Goal: Information Seeking & Learning: Learn about a topic

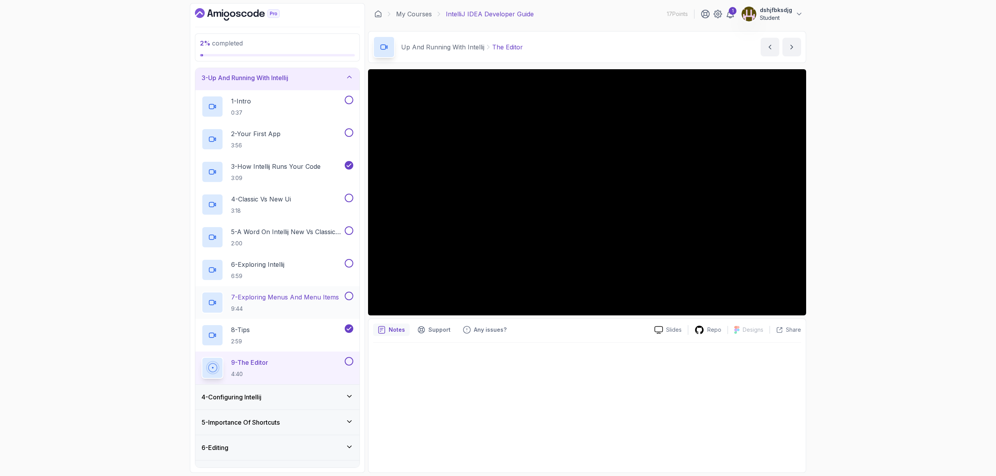
scroll to position [107, 0]
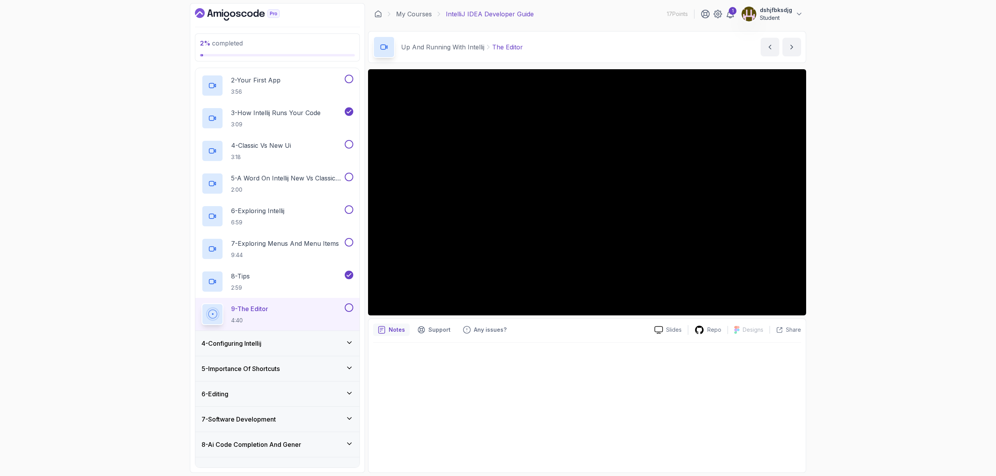
click at [283, 344] on div "4 - Configuring Intellij" at bounding box center [278, 343] width 152 height 9
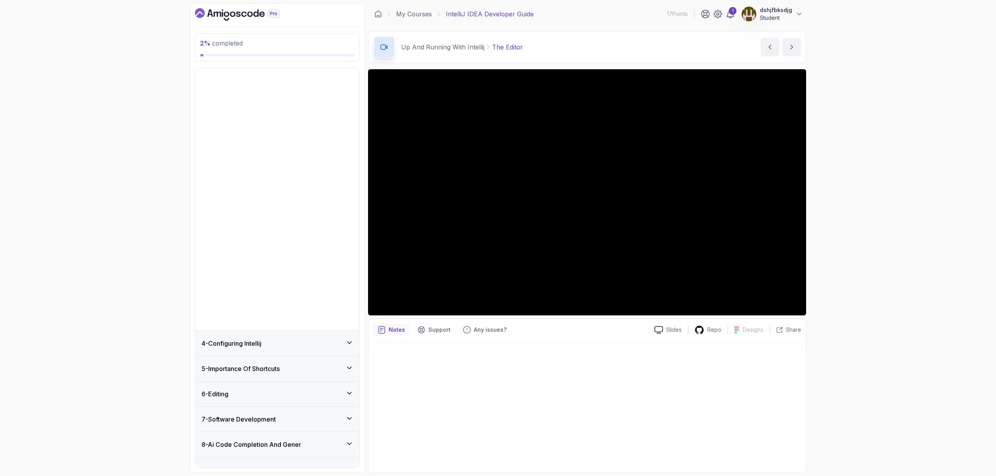
scroll to position [0, 0]
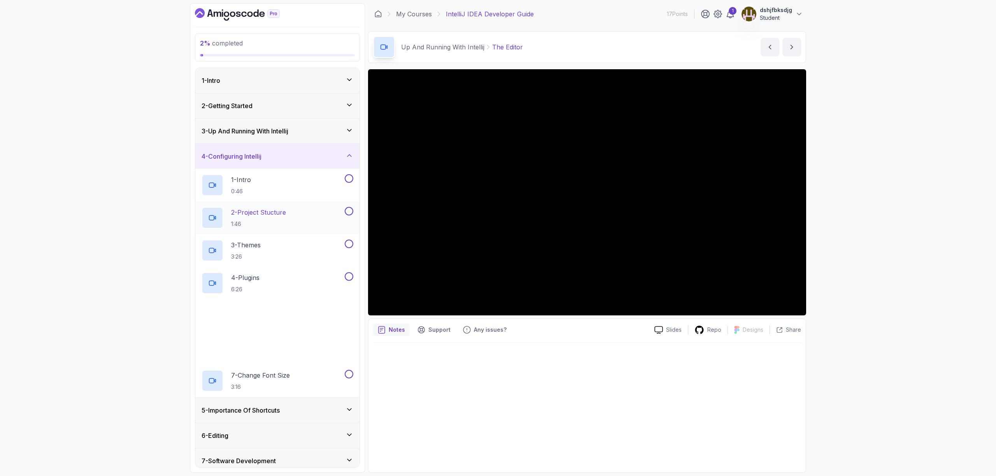
drag, startPoint x: 290, startPoint y: 224, endPoint x: 318, endPoint y: 228, distance: 28.2
click at [293, 222] on div "2 - Project Stucture 1:46" at bounding box center [273, 218] width 142 height 22
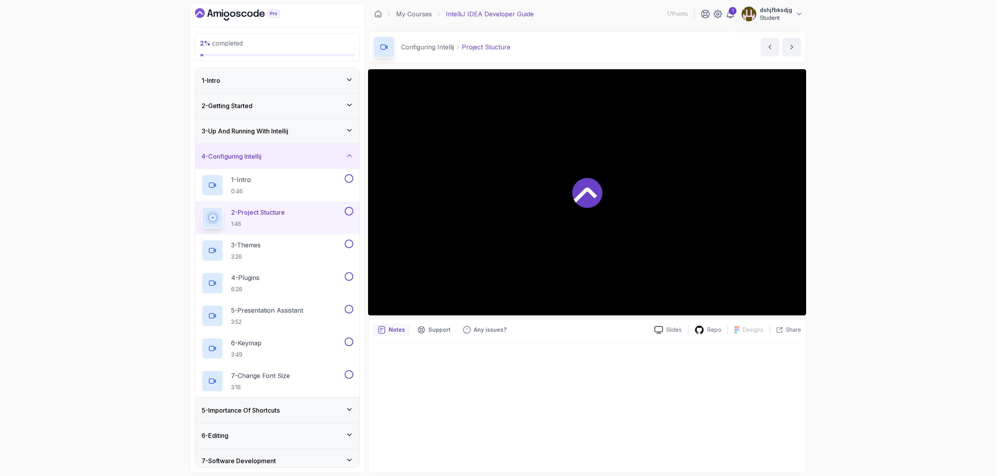
click at [275, 221] on p "1:46" at bounding box center [258, 224] width 54 height 8
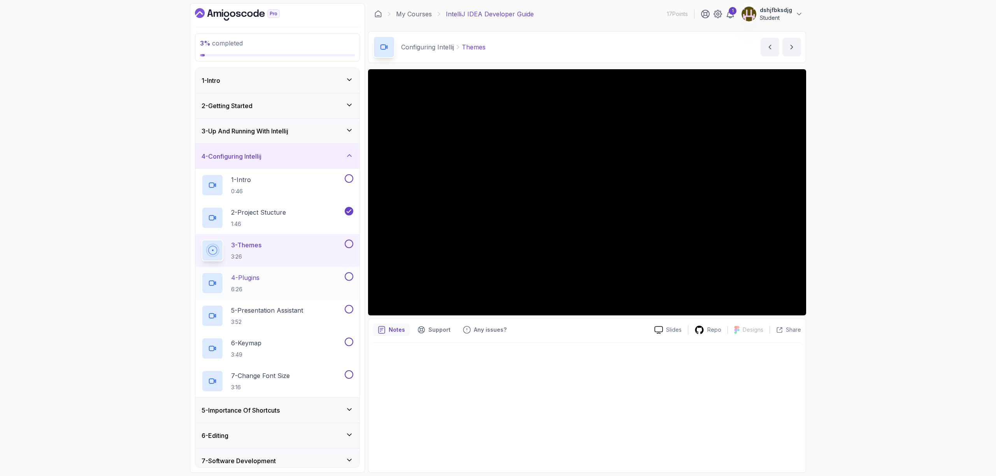
click at [284, 281] on div "4 - Plugins 6:26" at bounding box center [273, 283] width 142 height 22
click at [303, 308] on p "5 - Presentation Assistant" at bounding box center [267, 310] width 72 height 9
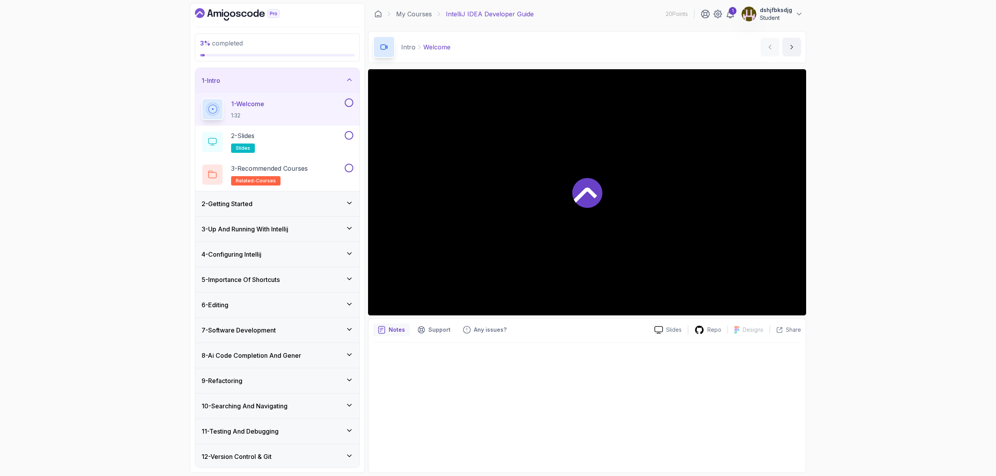
click at [595, 244] on div at bounding box center [587, 192] width 438 height 246
click at [286, 234] on div "3 - Up And Running With Intellij" at bounding box center [277, 229] width 164 height 25
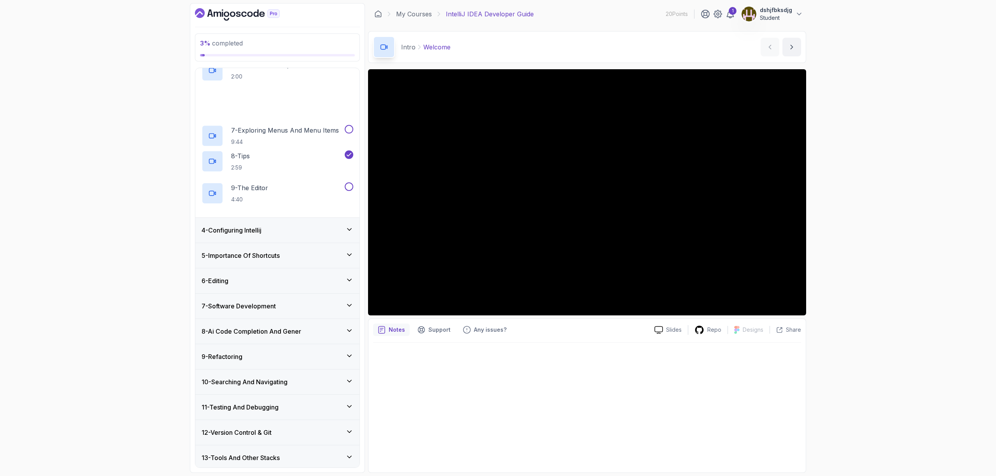
scroll to position [221, 0]
click at [281, 229] on div "4 - Configuring Intellij" at bounding box center [278, 229] width 152 height 9
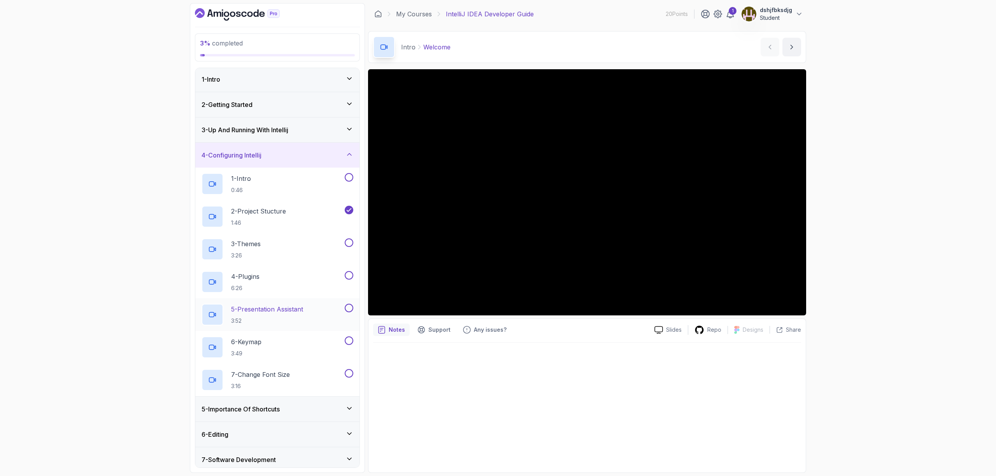
scroll to position [2, 0]
click at [283, 311] on p "5 - Presentation Assistant" at bounding box center [267, 308] width 72 height 9
click at [248, 339] on p "6 - Keymap" at bounding box center [246, 341] width 30 height 9
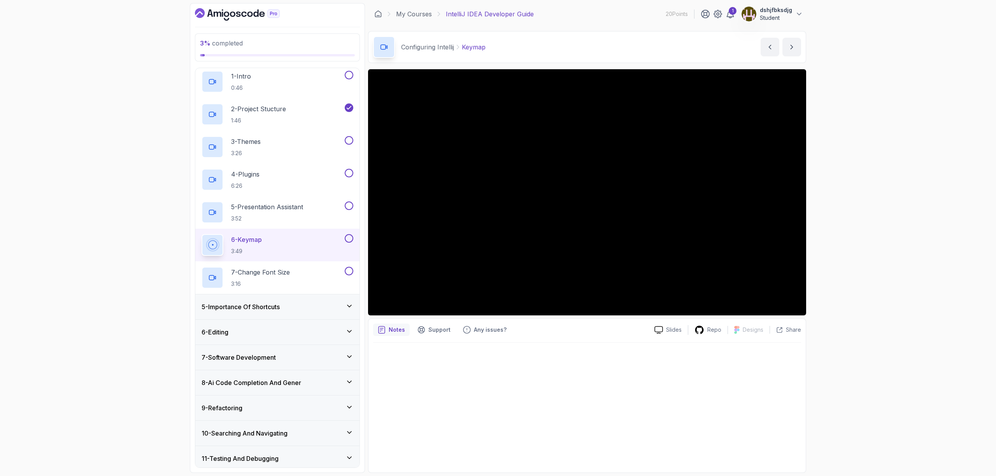
scroll to position [125, 0]
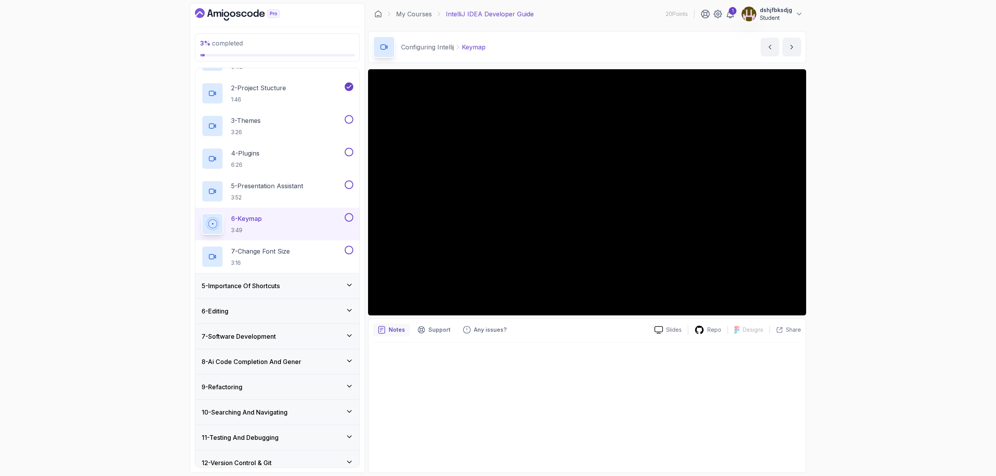
click at [276, 339] on h3 "7 - Software Development" at bounding box center [239, 336] width 74 height 9
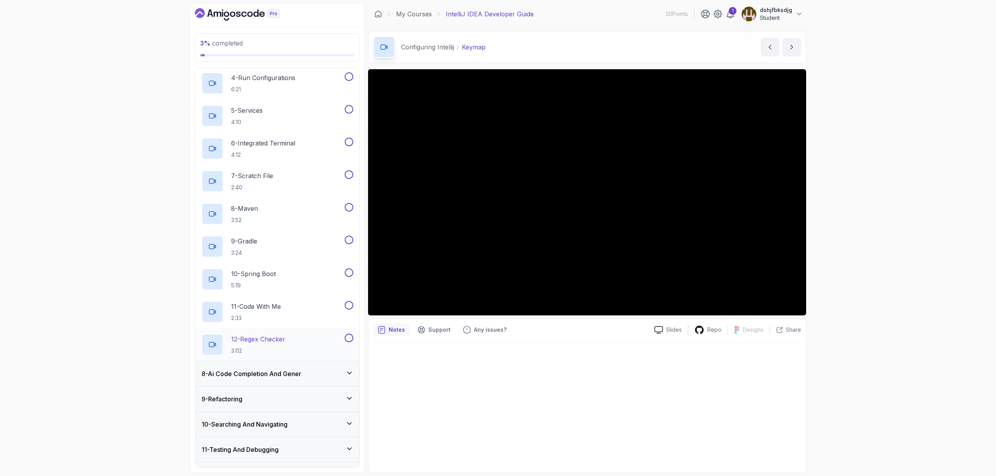
scroll to position [292, 0]
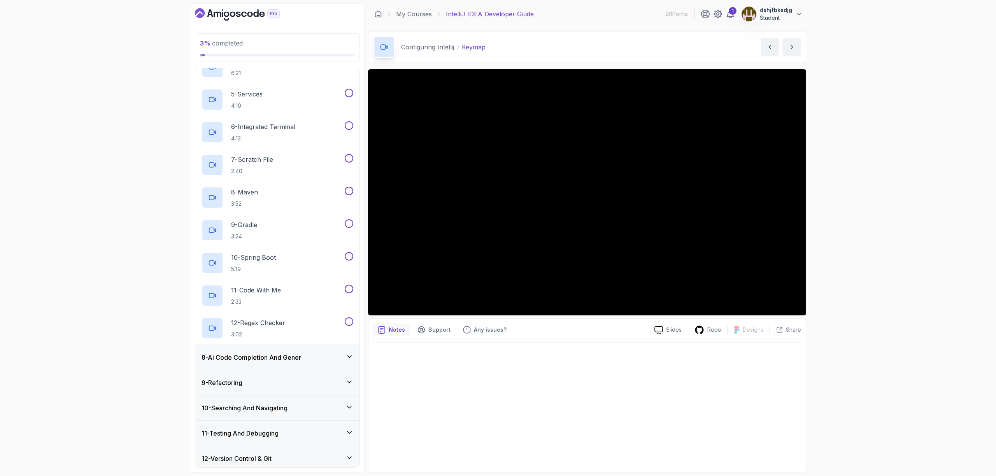
click at [276, 359] on h3 "8 - Ai Code Completion And Gener" at bounding box center [252, 357] width 100 height 9
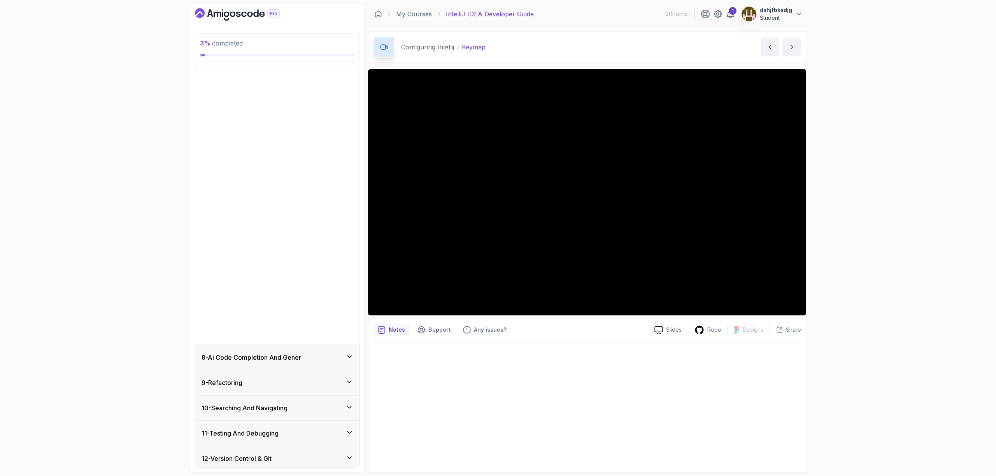
scroll to position [0, 0]
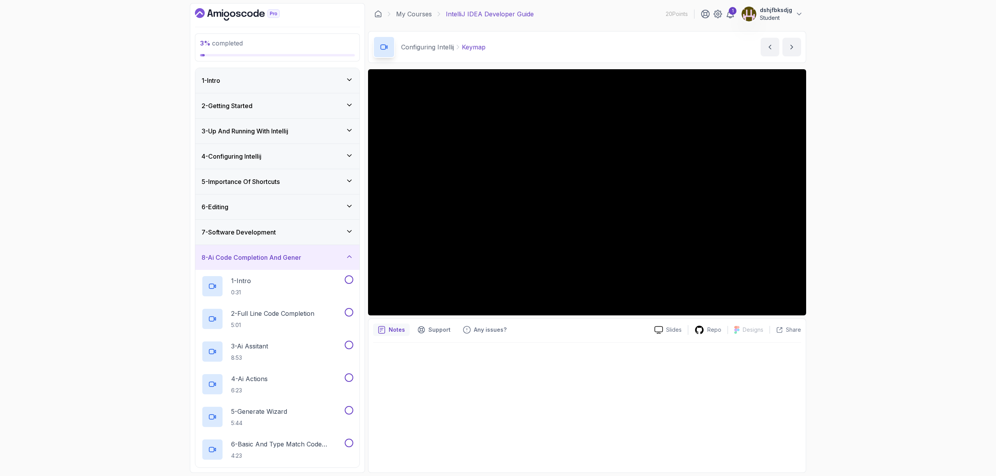
click at [260, 258] on h3 "8 - Ai Code Completion And Gener" at bounding box center [252, 257] width 100 height 9
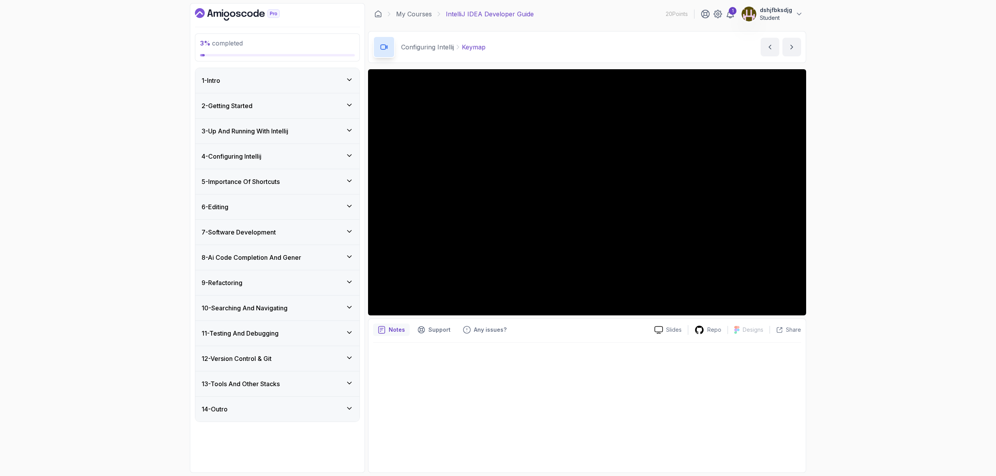
click at [268, 358] on h3 "12 - Version Control & Git" at bounding box center [237, 358] width 70 height 9
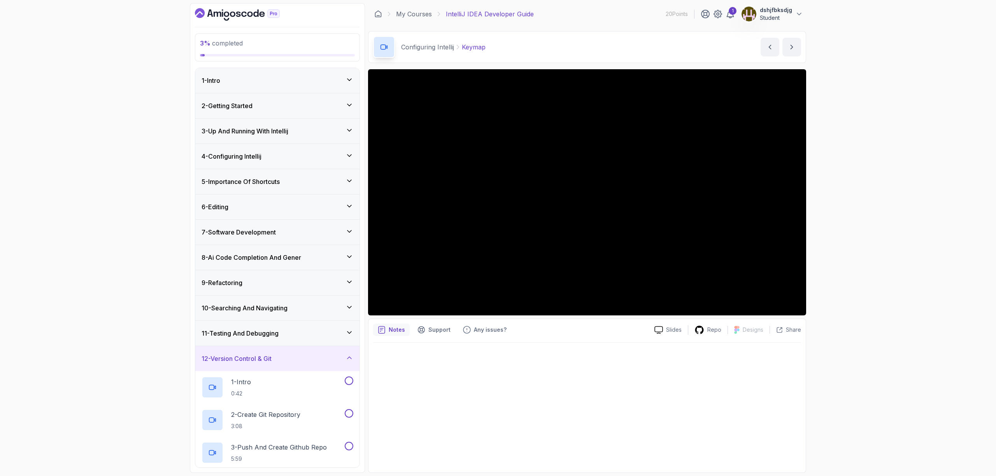
click at [267, 357] on h3 "12 - Version Control & Git" at bounding box center [237, 358] width 70 height 9
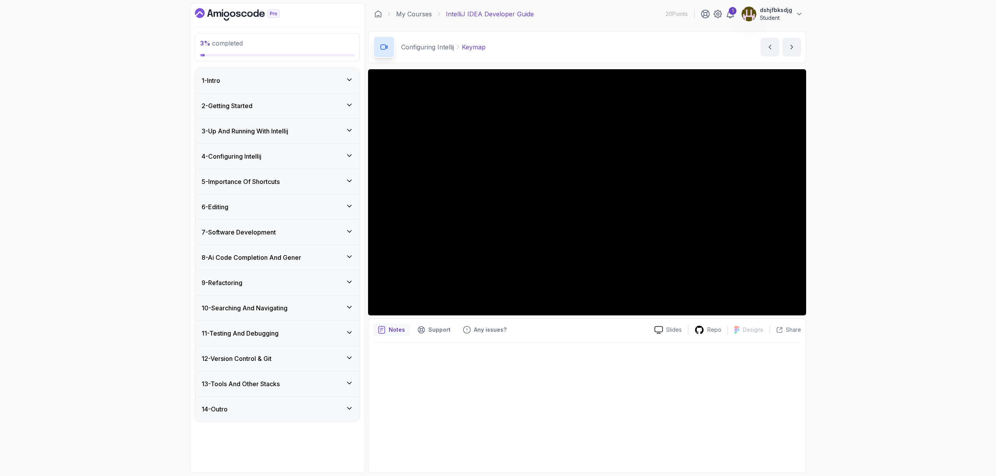
click at [257, 87] on div "1 - Intro" at bounding box center [277, 80] width 164 height 25
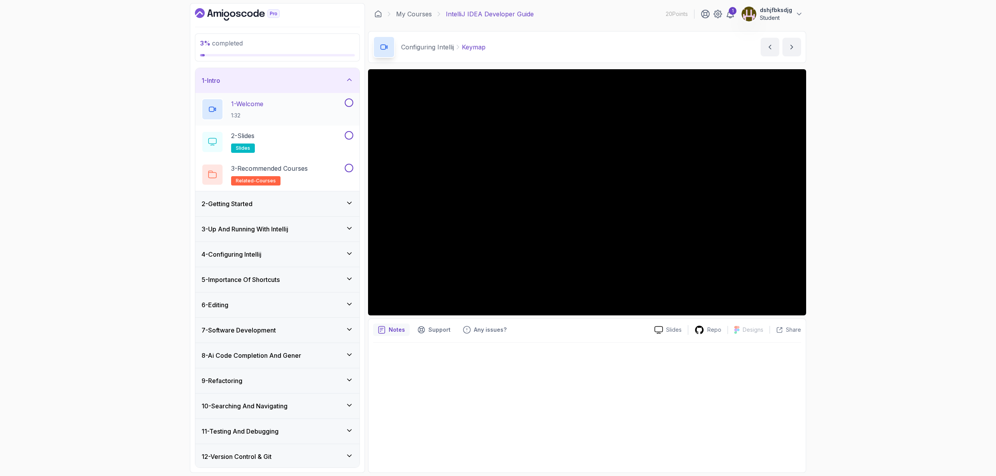
click at [350, 107] on button "1 - Welcome 1:32" at bounding box center [278, 109] width 152 height 22
click at [348, 104] on button at bounding box center [349, 102] width 9 height 9
click at [350, 138] on button at bounding box center [349, 135] width 9 height 9
click at [348, 168] on button at bounding box center [349, 168] width 9 height 9
click at [309, 205] on div "2 - Getting Started" at bounding box center [278, 203] width 152 height 9
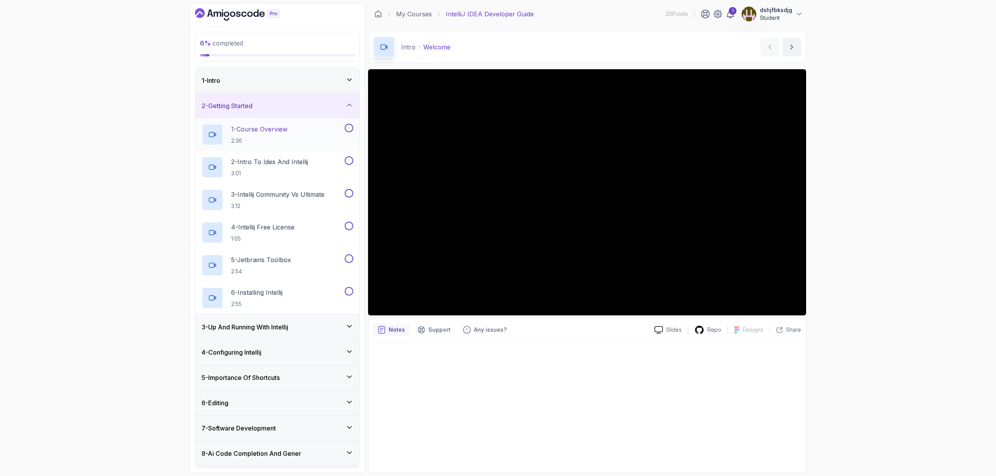
click at [350, 126] on button at bounding box center [349, 128] width 9 height 9
click at [348, 162] on button at bounding box center [349, 160] width 9 height 9
click at [349, 194] on button at bounding box center [349, 193] width 9 height 9
click at [349, 225] on button at bounding box center [349, 226] width 9 height 9
click at [349, 258] on button at bounding box center [349, 259] width 9 height 9
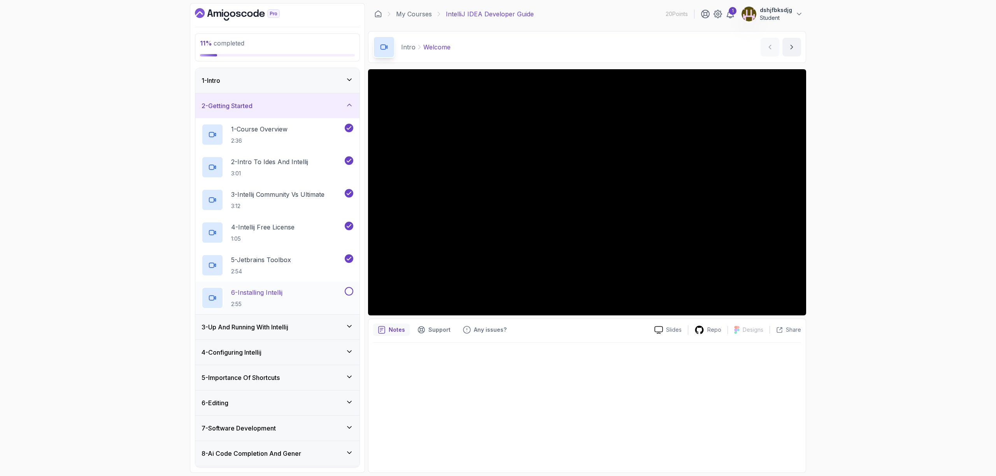
click at [350, 290] on button at bounding box center [349, 291] width 9 height 9
click at [328, 329] on div "3 - Up And Running With Intellij" at bounding box center [278, 327] width 152 height 9
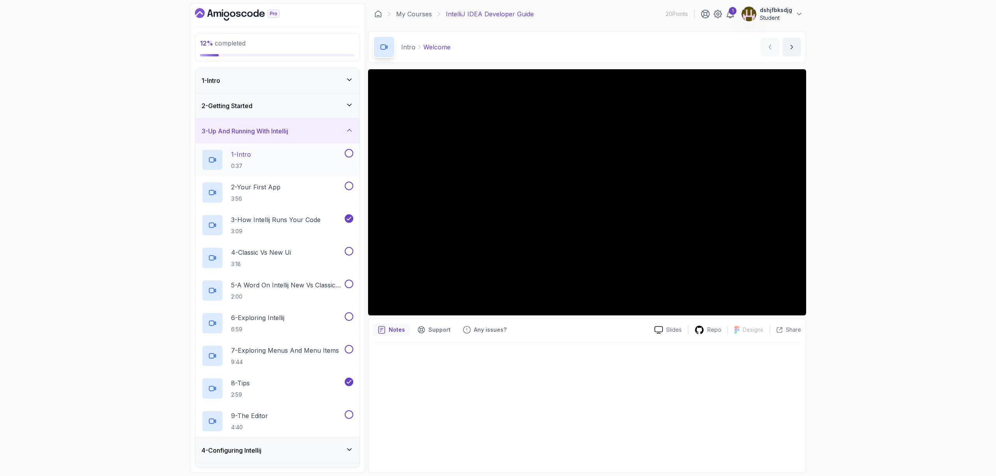
click at [349, 151] on button at bounding box center [349, 153] width 9 height 9
click at [351, 186] on button at bounding box center [349, 186] width 9 height 9
drag, startPoint x: 350, startPoint y: 250, endPoint x: 347, endPoint y: 253, distance: 4.7
click at [350, 250] on button at bounding box center [349, 251] width 9 height 9
click at [349, 283] on button at bounding box center [349, 284] width 9 height 9
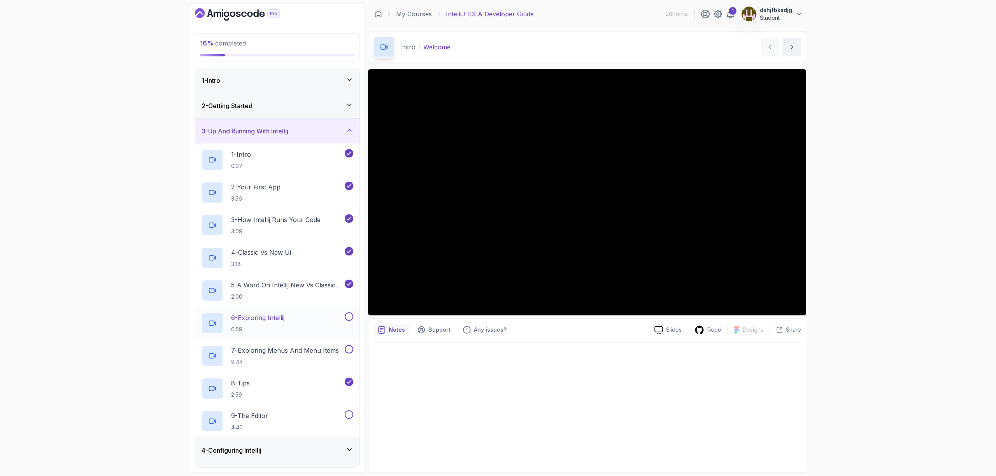
click at [350, 318] on button at bounding box center [349, 317] width 9 height 9
click at [351, 348] on button at bounding box center [349, 349] width 9 height 9
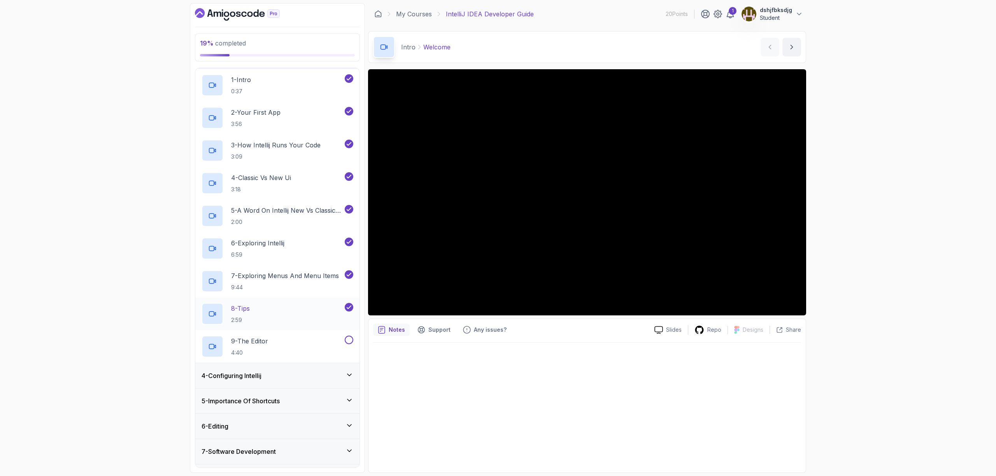
drag, startPoint x: 350, startPoint y: 340, endPoint x: 341, endPoint y: 323, distance: 18.6
click at [349, 340] on button at bounding box center [349, 340] width 9 height 9
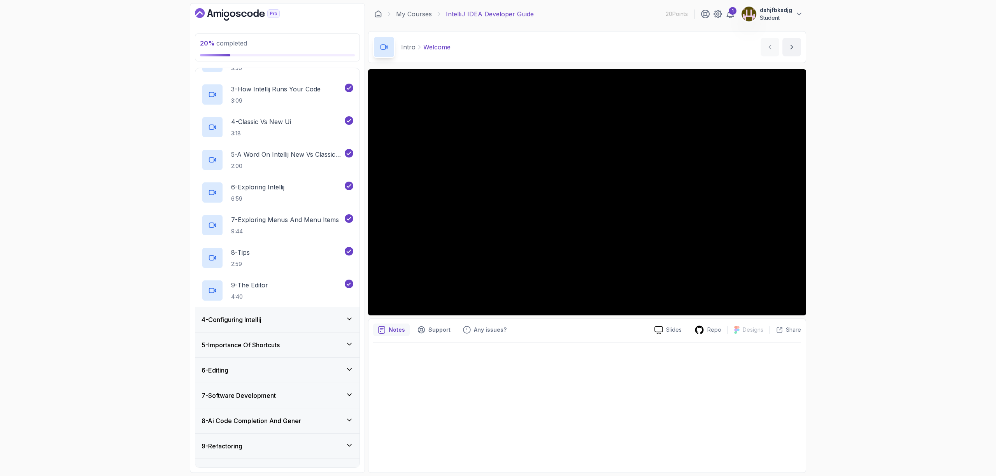
scroll to position [143, 0]
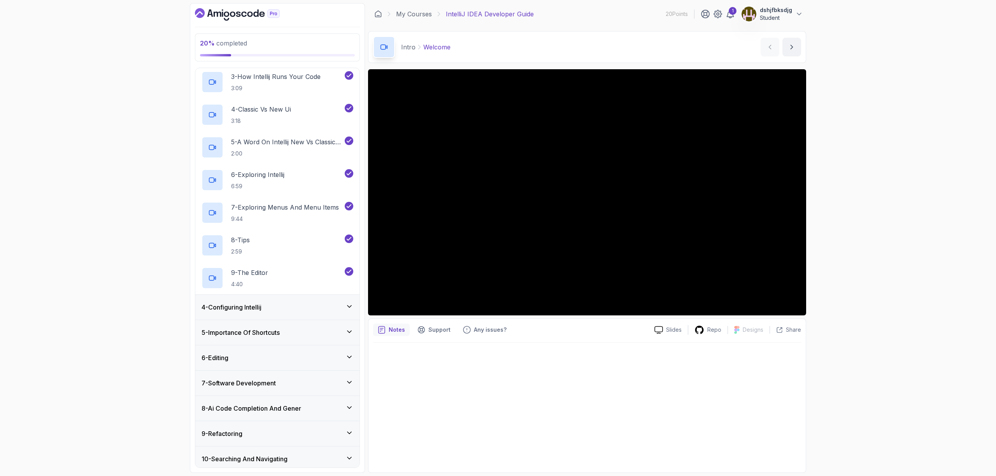
click at [296, 302] on div "4 - Configuring Intellij" at bounding box center [277, 307] width 164 height 25
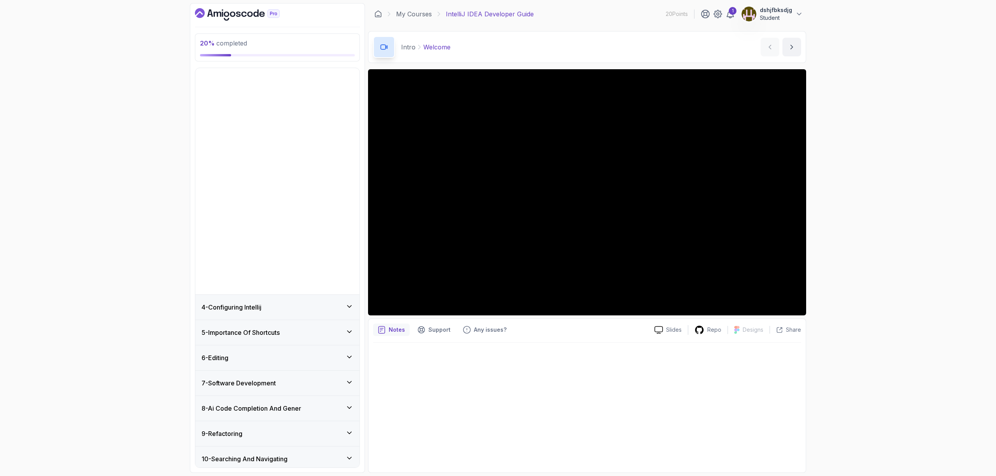
scroll to position [0, 0]
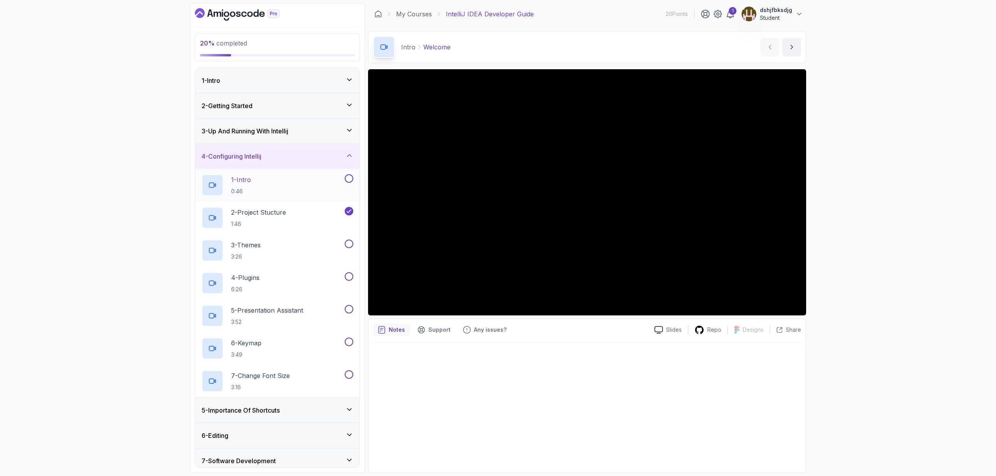
click at [350, 176] on button at bounding box center [349, 178] width 9 height 9
click at [351, 244] on button at bounding box center [349, 244] width 9 height 9
click at [350, 279] on button at bounding box center [349, 276] width 9 height 9
click at [349, 311] on button at bounding box center [349, 309] width 9 height 9
drag, startPoint x: 350, startPoint y: 341, endPoint x: 349, endPoint y: 335, distance: 5.5
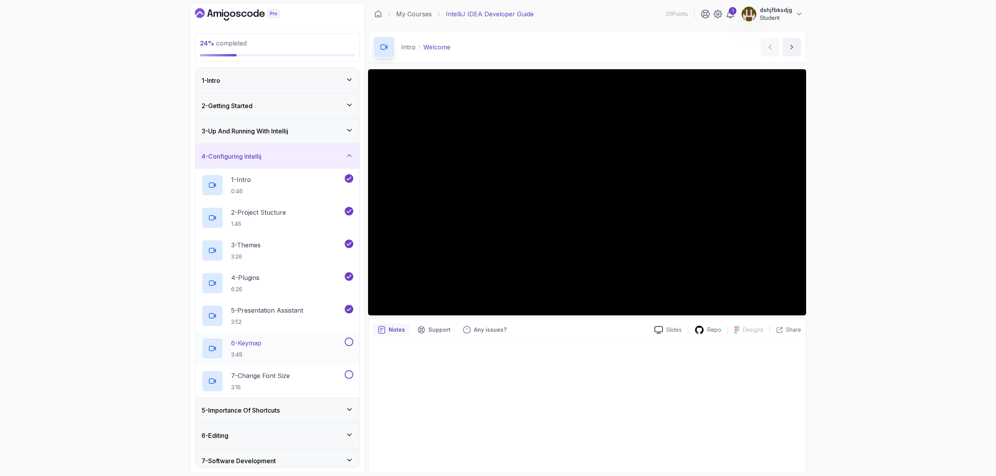
click at [349, 341] on button at bounding box center [349, 342] width 9 height 9
click at [353, 373] on button at bounding box center [349, 375] width 9 height 9
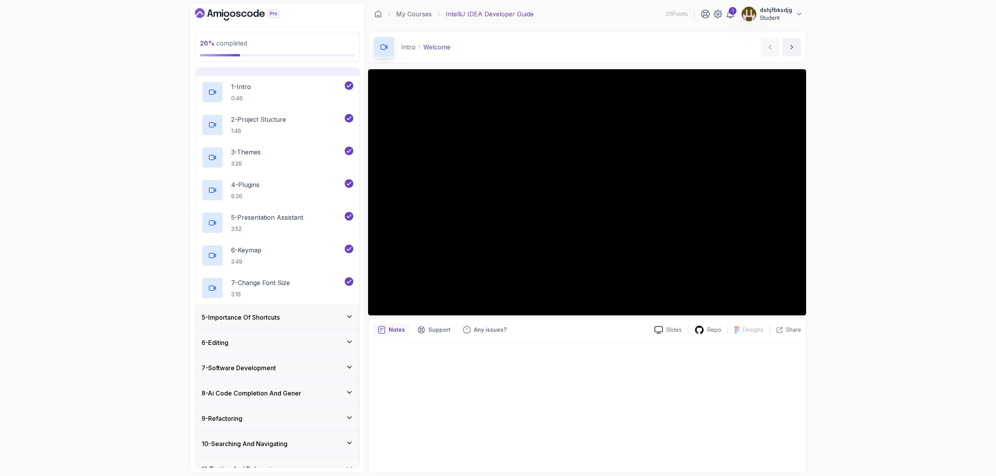
scroll to position [99, 0]
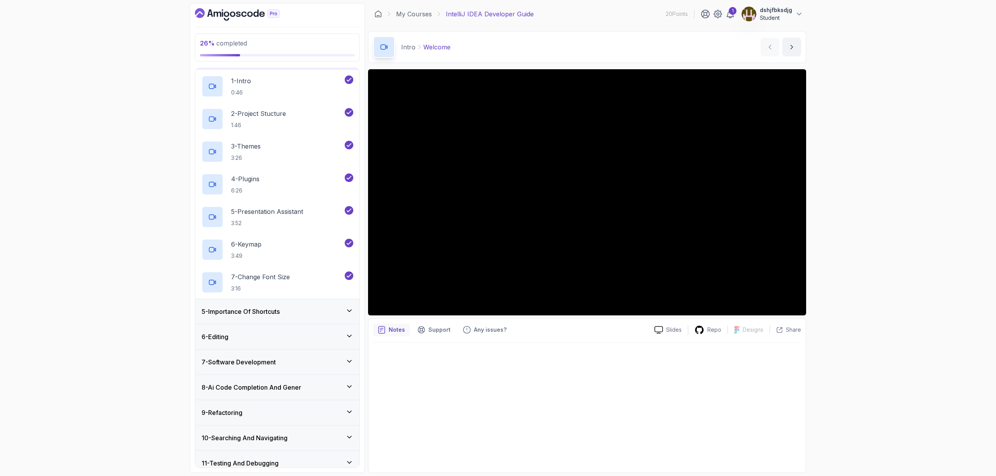
click at [305, 321] on div "5 - Importance Of Shortcuts" at bounding box center [277, 311] width 164 height 25
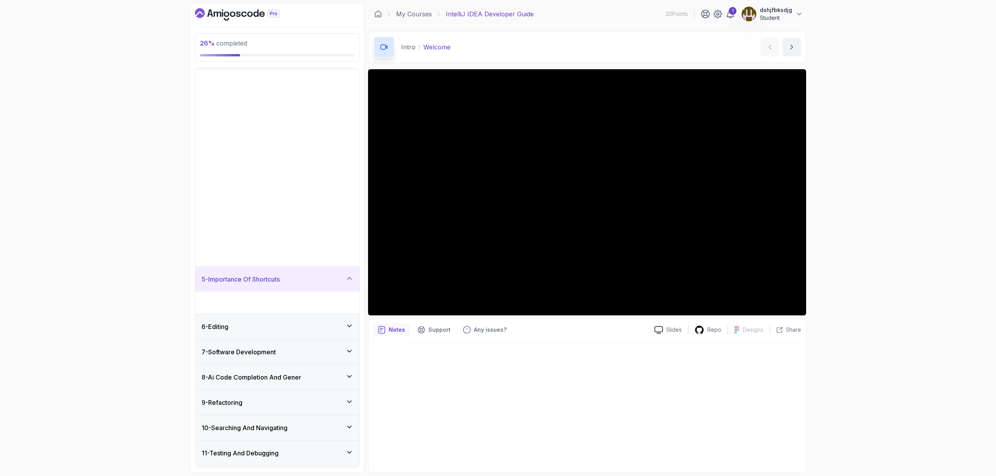
scroll to position [0, 0]
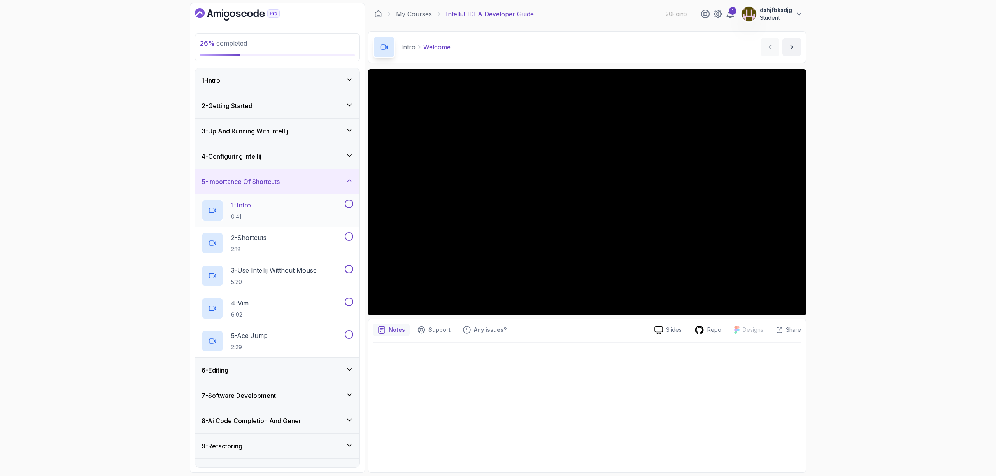
click at [351, 201] on button at bounding box center [349, 204] width 9 height 9
click at [351, 203] on icon at bounding box center [349, 203] width 4 height 3
click at [326, 155] on div "4 - Configuring Intellij" at bounding box center [278, 156] width 152 height 9
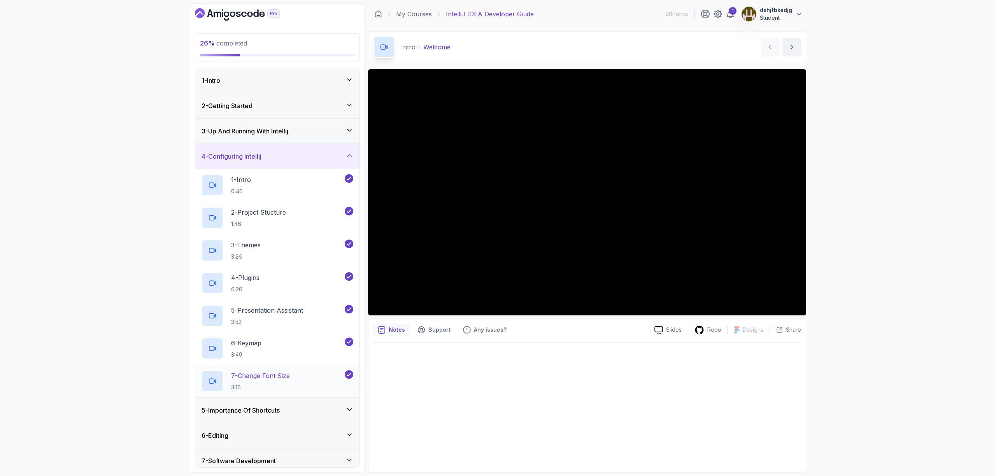
click at [281, 373] on p "7 - Change Font Size" at bounding box center [260, 375] width 59 height 9
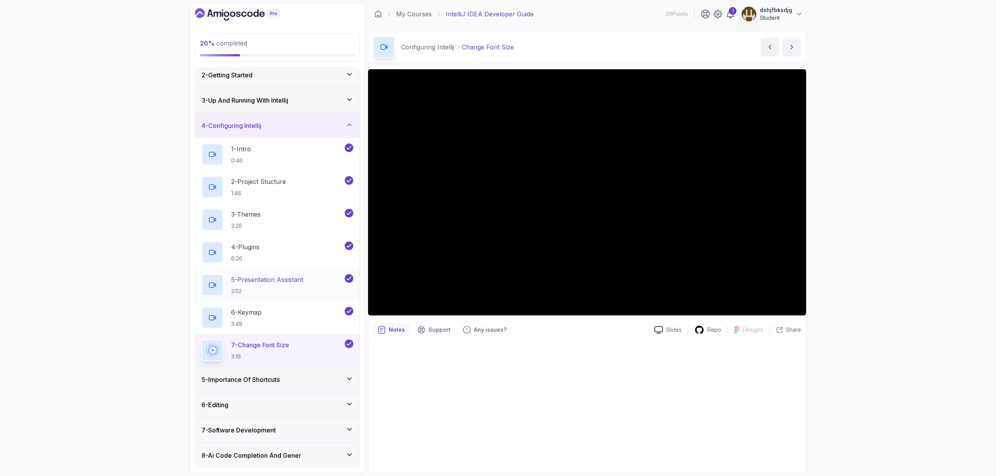
scroll to position [56, 0]
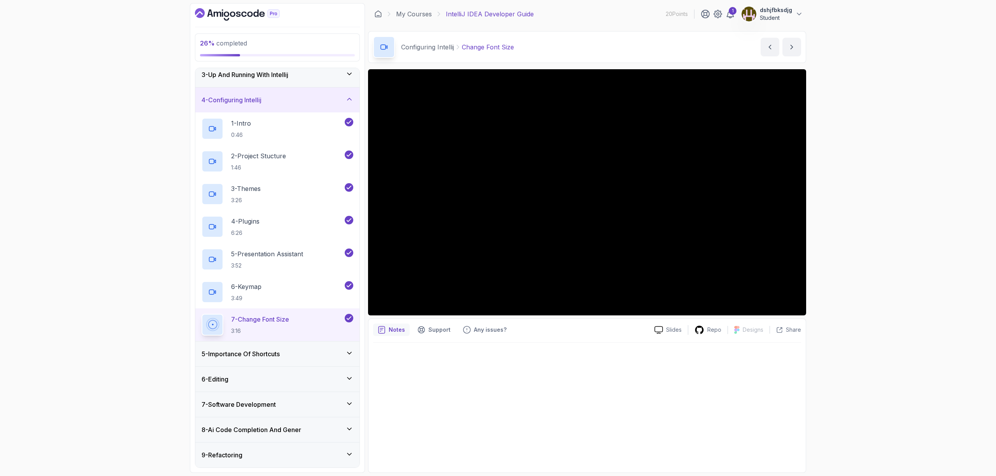
click at [299, 353] on div "5 - Importance Of Shortcuts" at bounding box center [278, 354] width 152 height 9
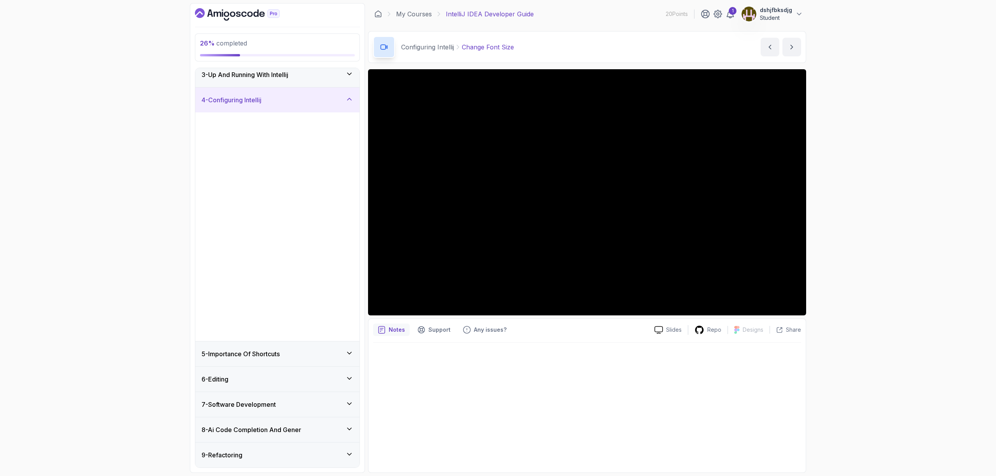
scroll to position [0, 0]
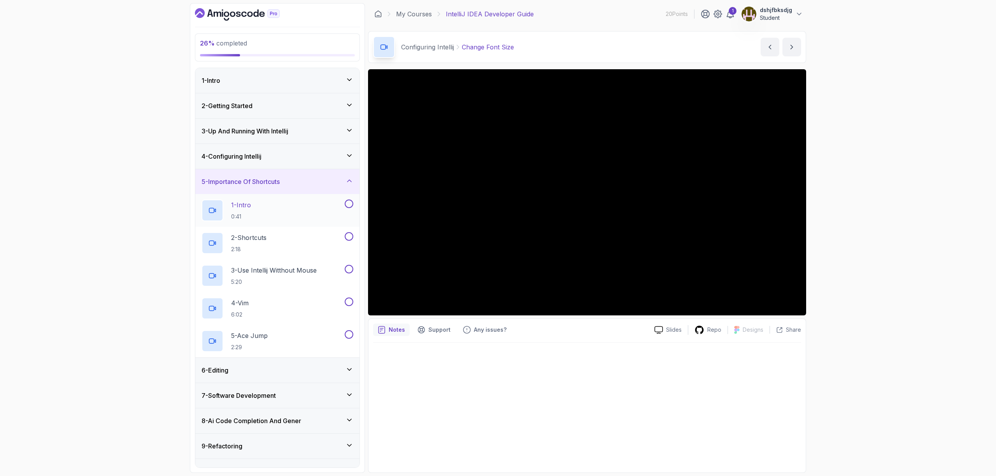
click at [260, 205] on div "1 - Intro 0:41" at bounding box center [273, 211] width 142 height 22
click at [277, 240] on div "2 - Shortcuts 2:18" at bounding box center [273, 243] width 142 height 22
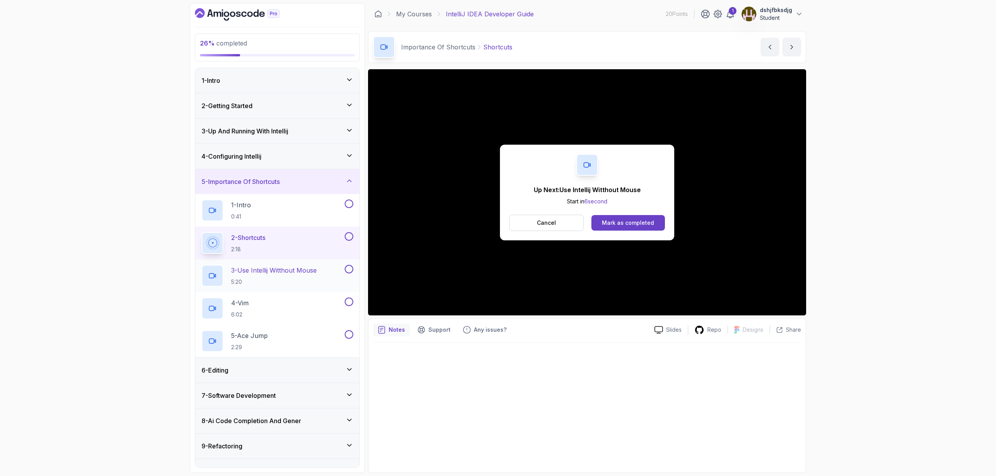
click at [275, 270] on p "3 - Use Intellij Witthout Mouse" at bounding box center [274, 270] width 86 height 9
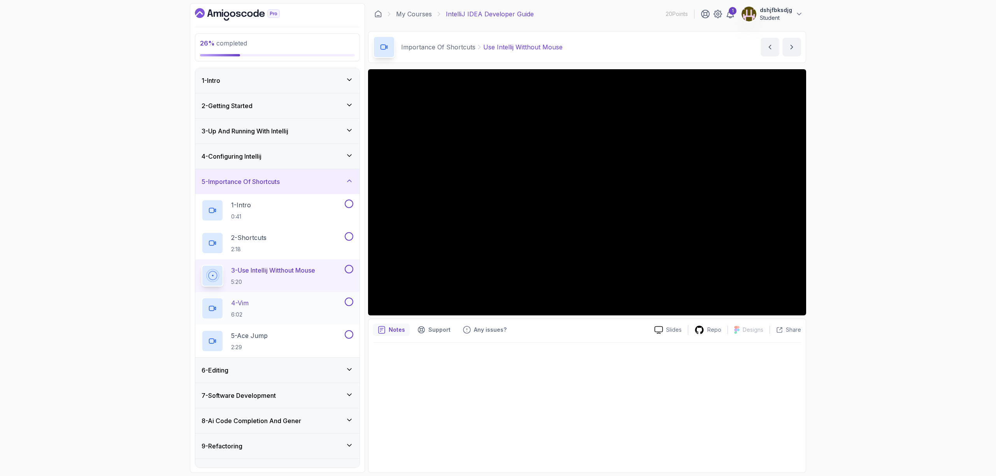
click at [286, 306] on div "4 - Vim 6:02" at bounding box center [273, 309] width 142 height 22
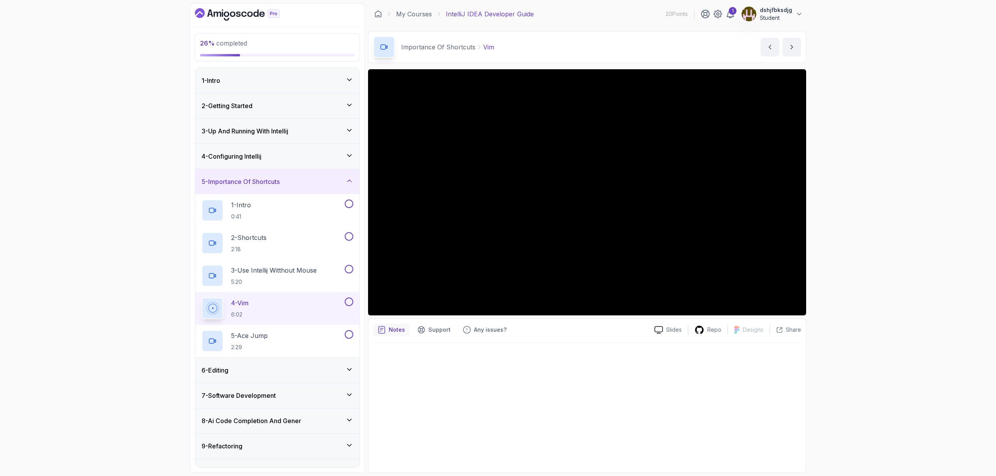
click at [349, 304] on button at bounding box center [349, 302] width 9 height 9
click at [351, 270] on button at bounding box center [349, 269] width 9 height 9
click at [349, 239] on button at bounding box center [349, 236] width 9 height 9
click at [349, 202] on button at bounding box center [349, 204] width 9 height 9
click at [291, 339] on div "5 - Ace Jump 2:29" at bounding box center [273, 341] width 142 height 22
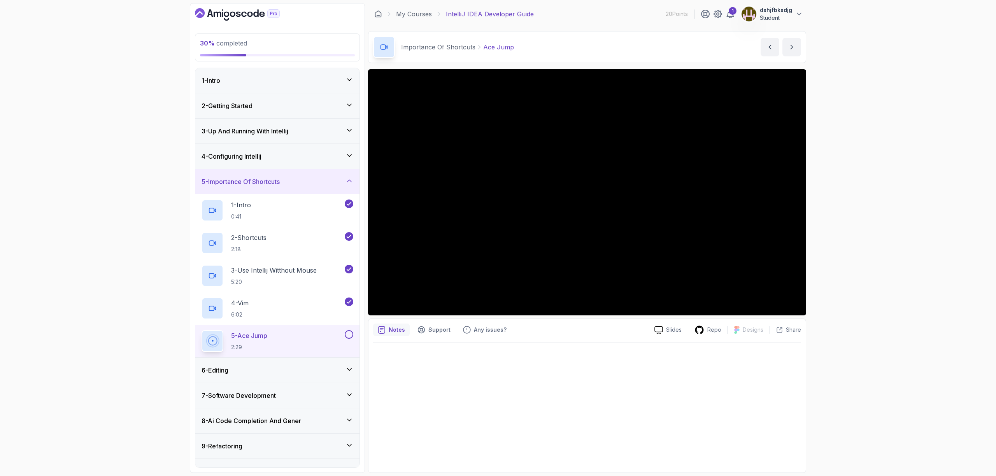
click at [292, 373] on div "6 - Editing" at bounding box center [278, 370] width 152 height 9
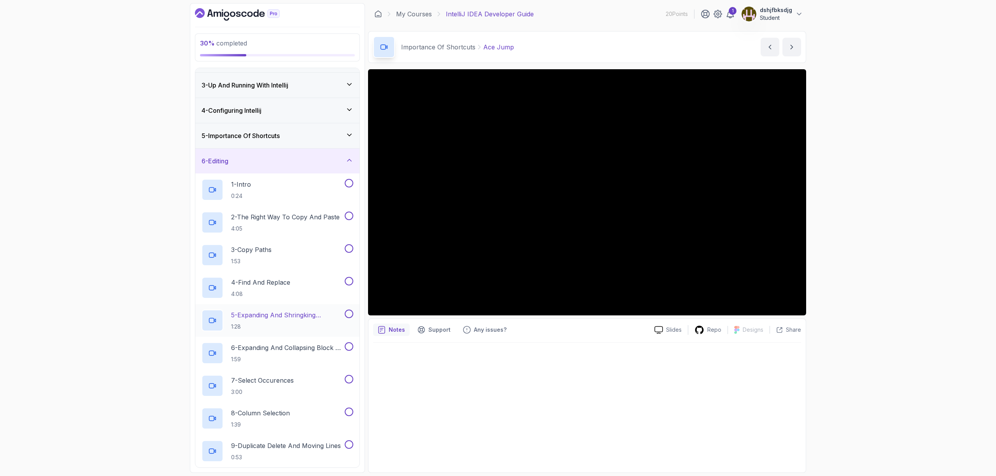
scroll to position [43, 0]
click at [265, 191] on div "1 - Intro 0:24" at bounding box center [273, 193] width 142 height 22
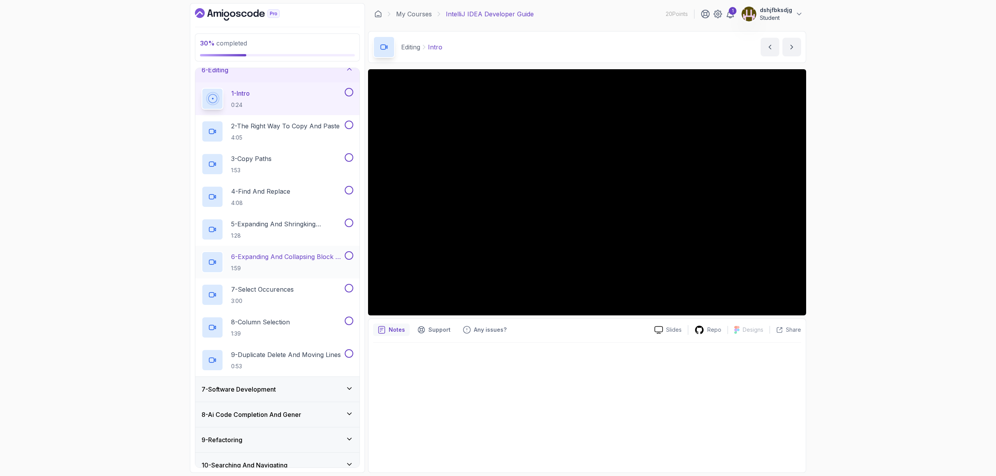
scroll to position [154, 0]
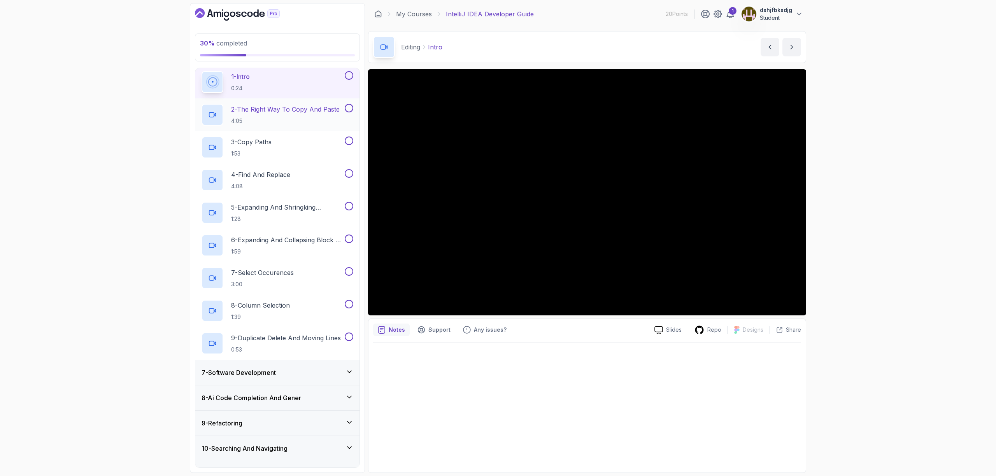
click at [281, 118] on p "4:05" at bounding box center [285, 121] width 109 height 8
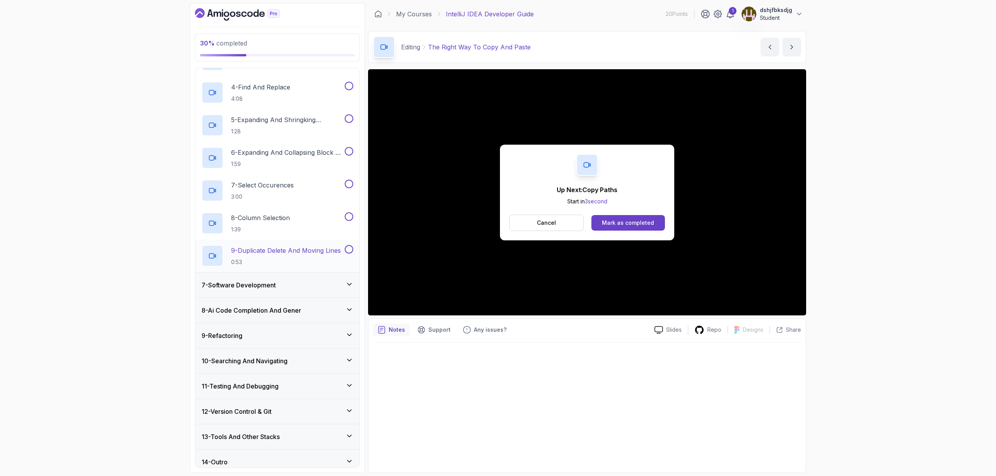
scroll to position [247, 0]
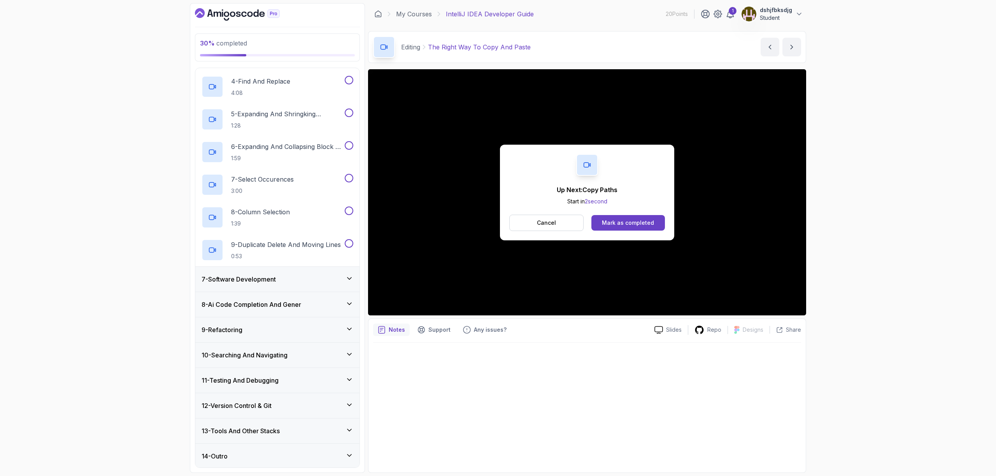
click at [286, 279] on div "7 - Software Development" at bounding box center [278, 279] width 152 height 9
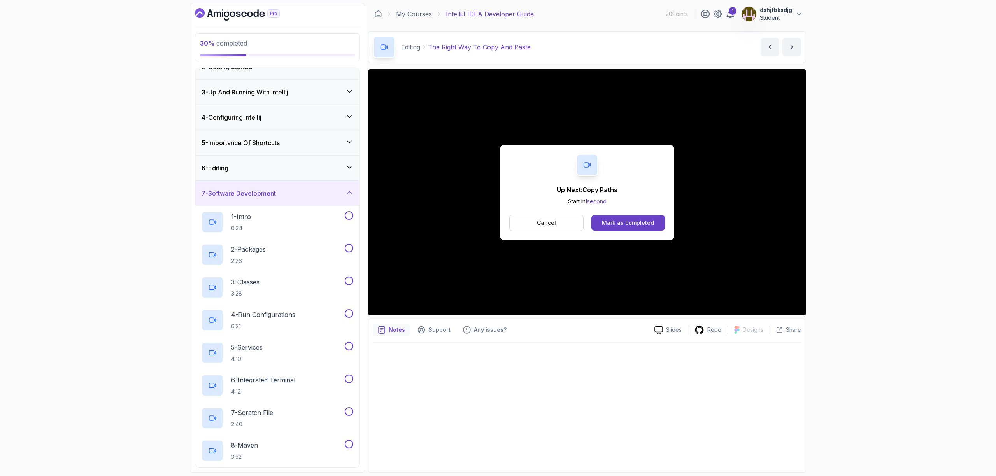
scroll to position [107, 0]
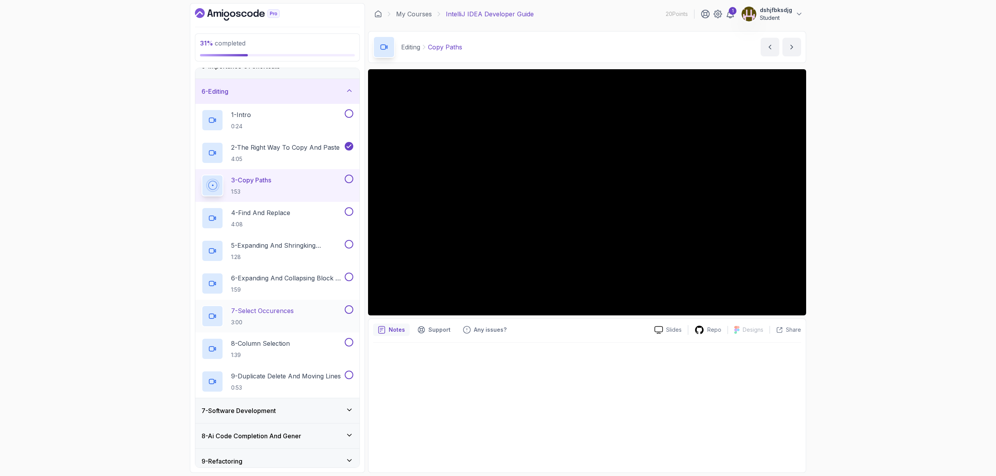
scroll to position [248, 0]
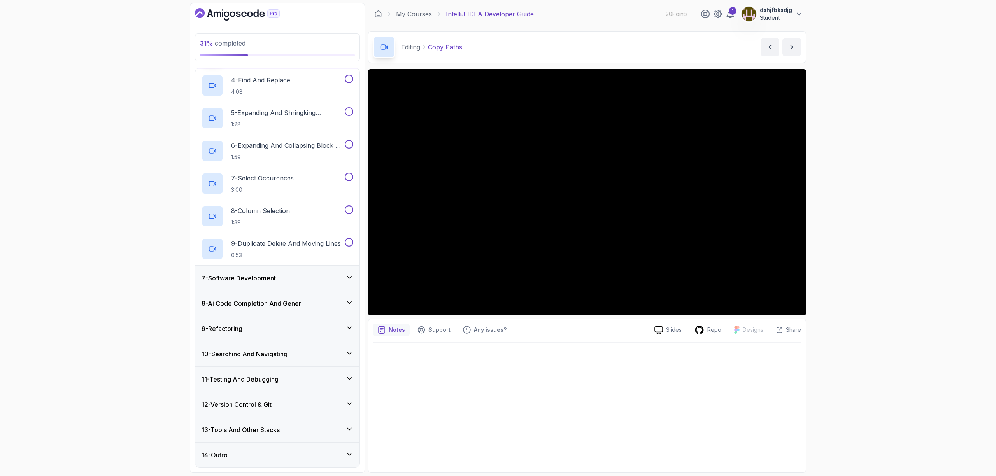
click at [283, 307] on h3 "8 - Ai Code Completion And Gener" at bounding box center [252, 303] width 100 height 9
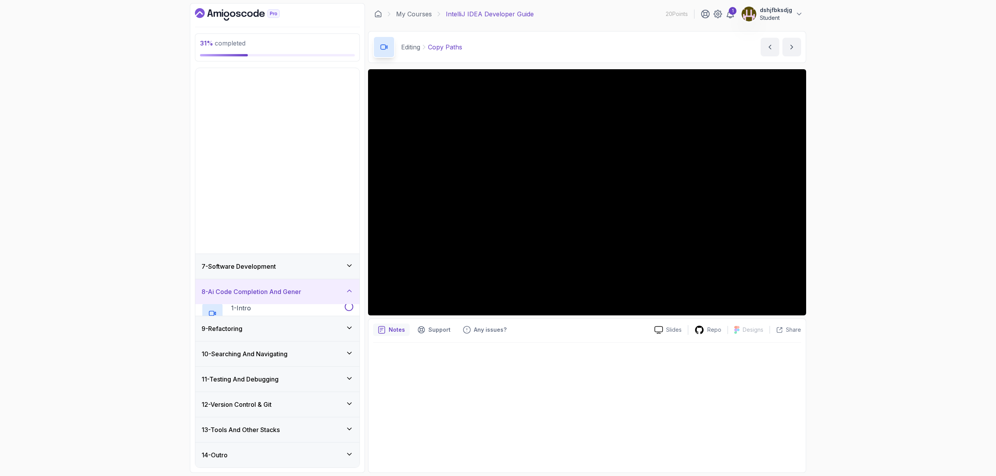
scroll to position [0, 0]
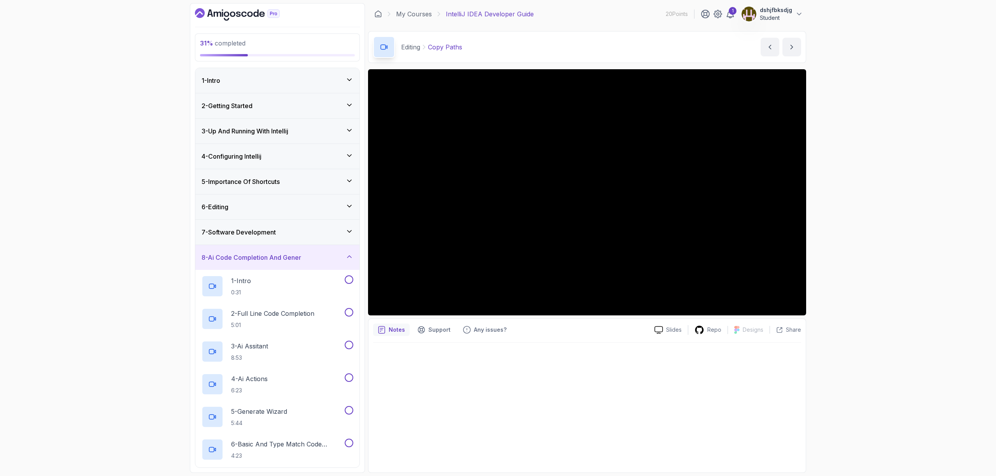
click at [282, 257] on h3 "8 - Ai Code Completion And Gener" at bounding box center [252, 257] width 100 height 9
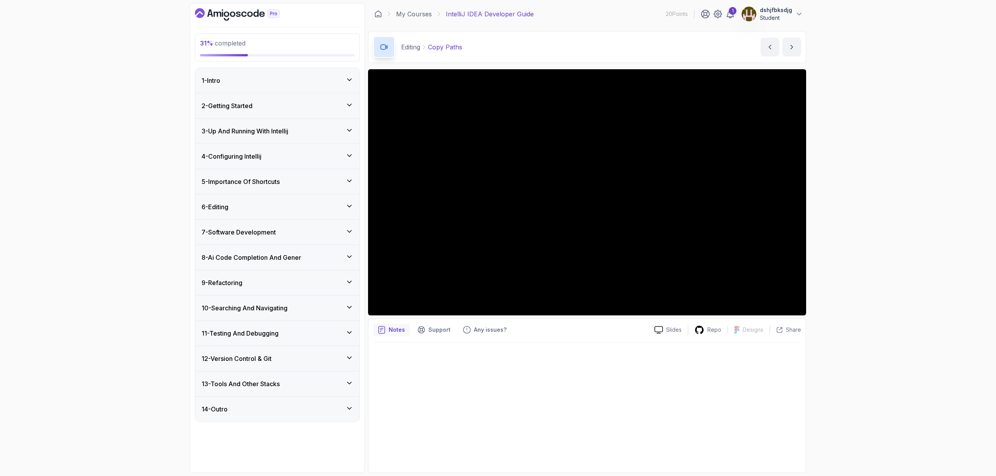
click at [265, 311] on h3 "10 - Searching And Navigating" at bounding box center [245, 308] width 86 height 9
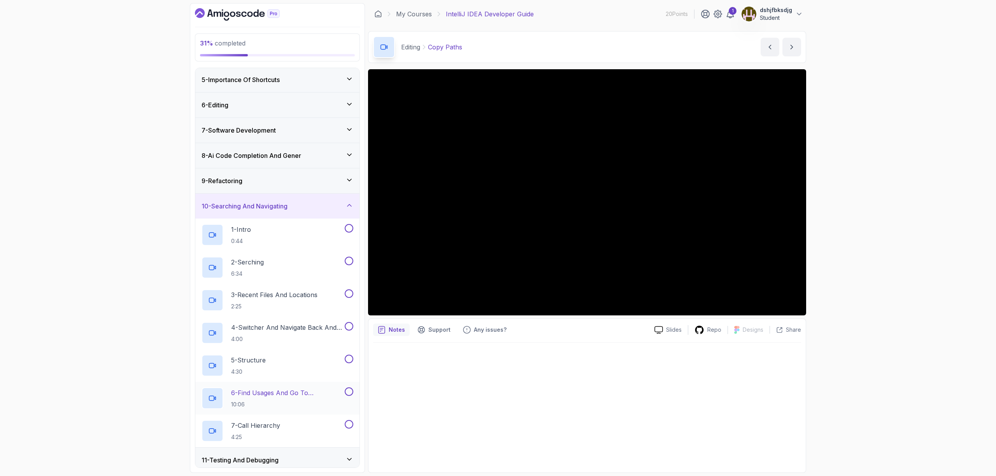
scroll to position [139, 0]
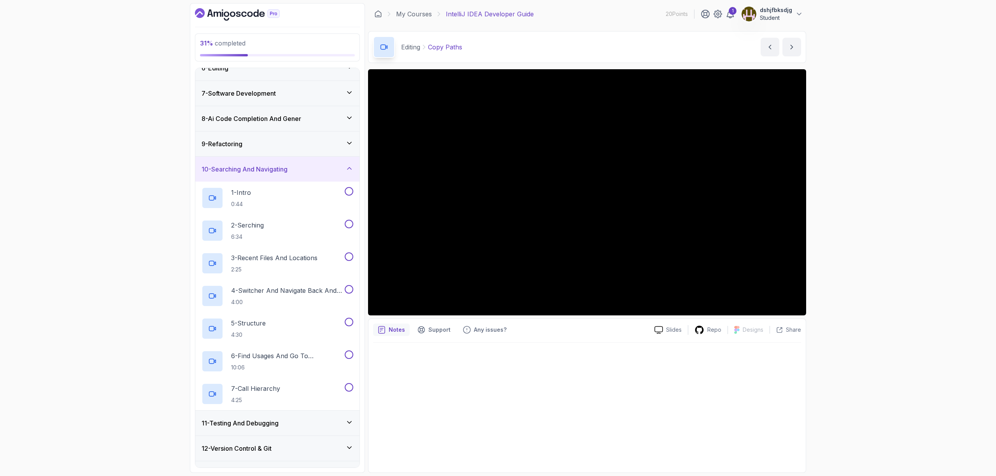
click at [267, 165] on h3 "10 - Searching And Navigating" at bounding box center [245, 169] width 86 height 9
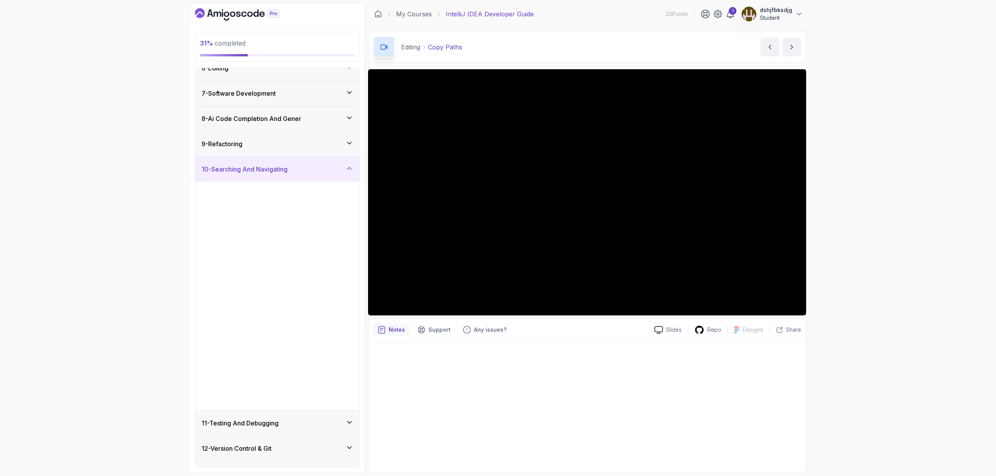
scroll to position [0, 0]
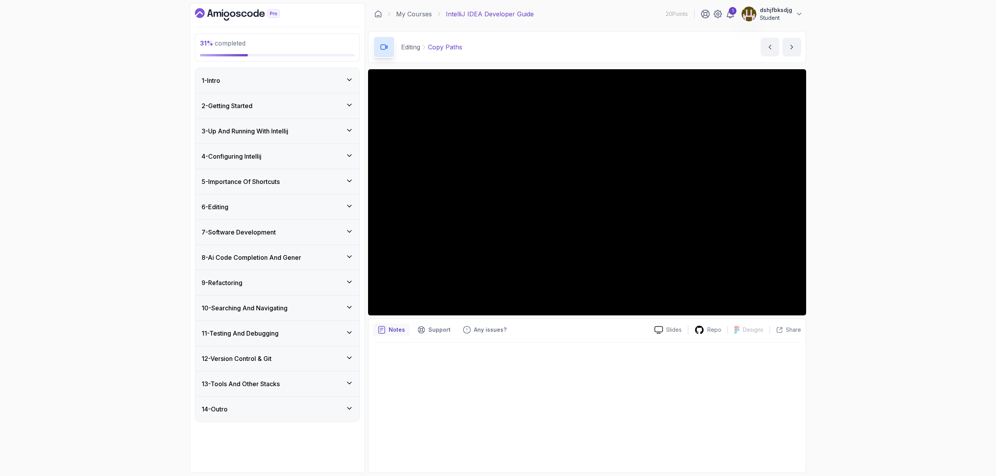
click at [252, 389] on div "13 - Tools And Other Stacks" at bounding box center [277, 384] width 164 height 25
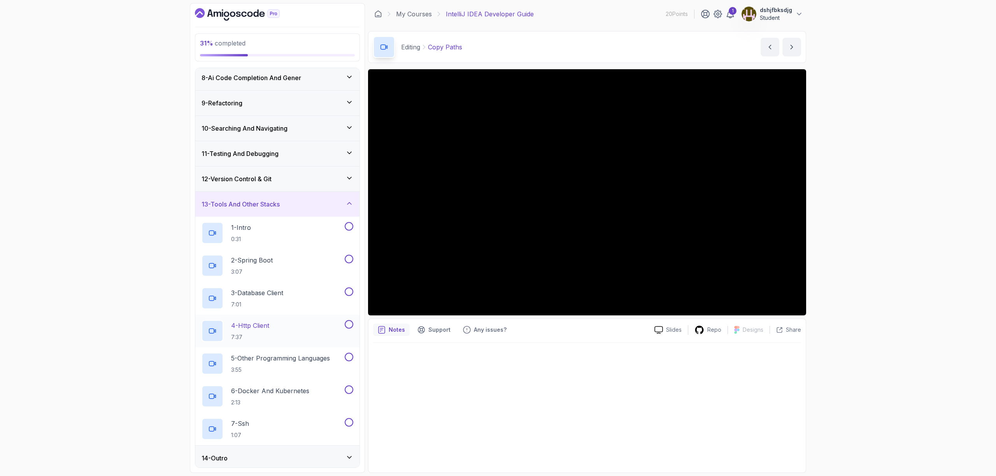
scroll to position [183, 0]
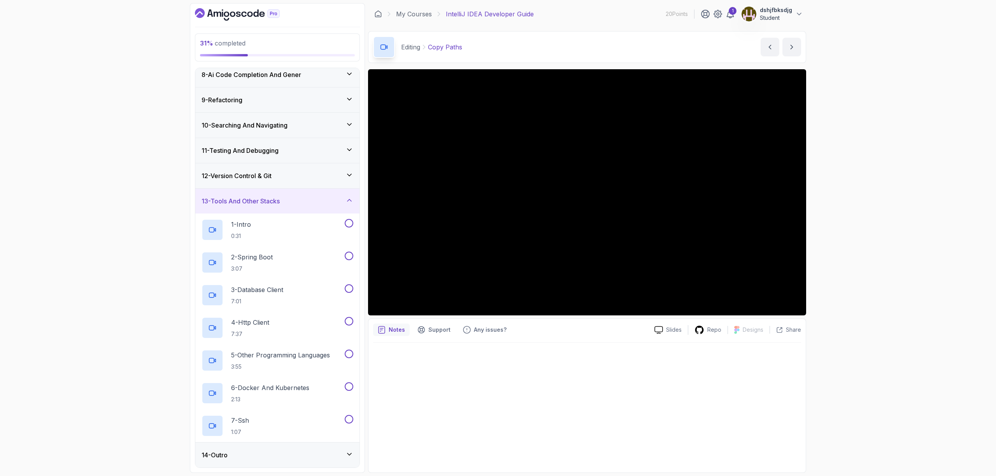
click at [279, 453] on div "14 - Outro" at bounding box center [278, 455] width 152 height 9
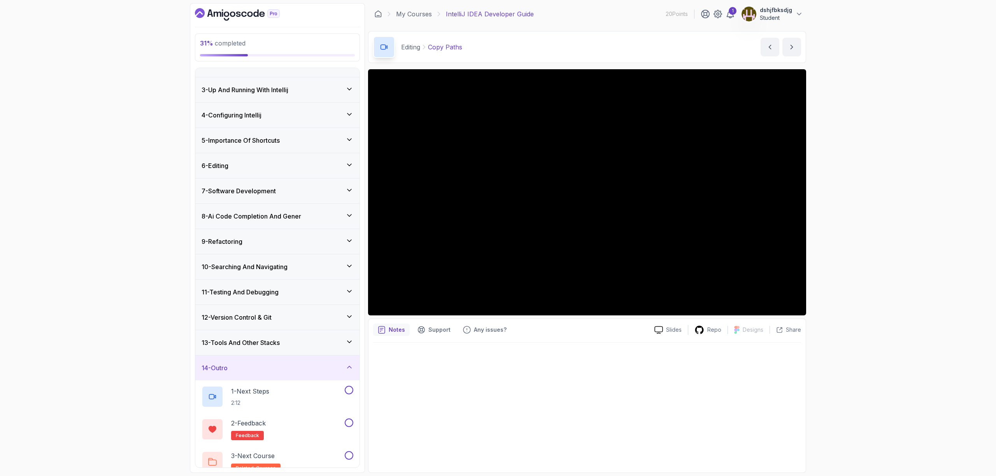
scroll to position [52, 0]
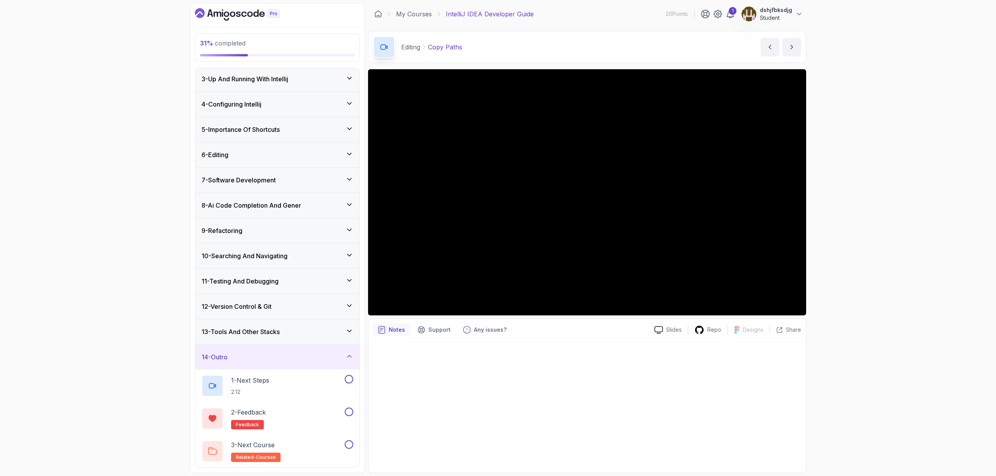
click at [293, 186] on div "7 - Software Development" at bounding box center [277, 180] width 164 height 25
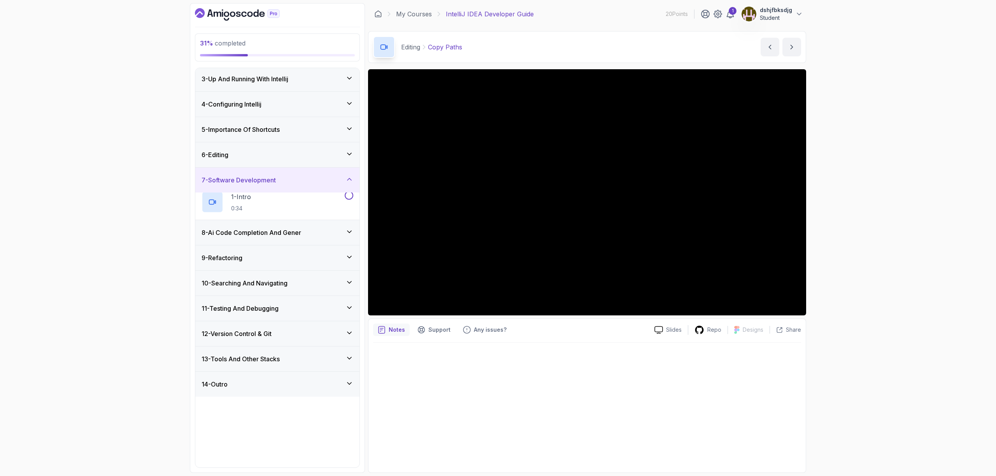
scroll to position [0, 0]
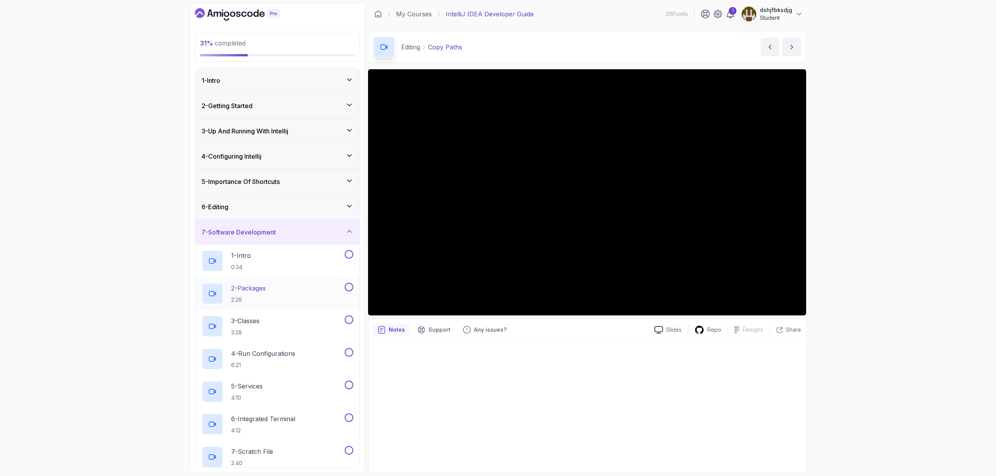
click at [284, 294] on div "2 - Packages 2:26" at bounding box center [273, 294] width 142 height 22
click at [315, 213] on div "6 - Editing" at bounding box center [277, 207] width 164 height 25
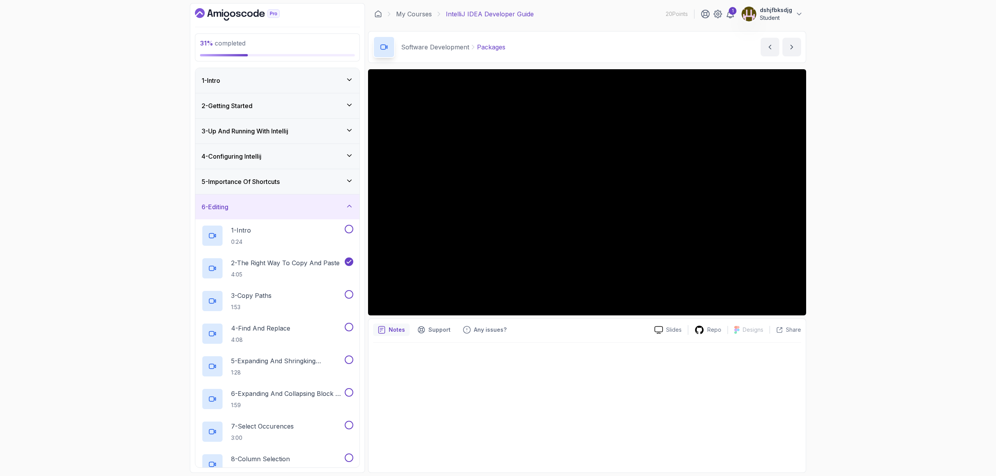
click at [297, 202] on div "6 - Editing" at bounding box center [278, 206] width 152 height 9
